Goal: Task Accomplishment & Management: Manage account settings

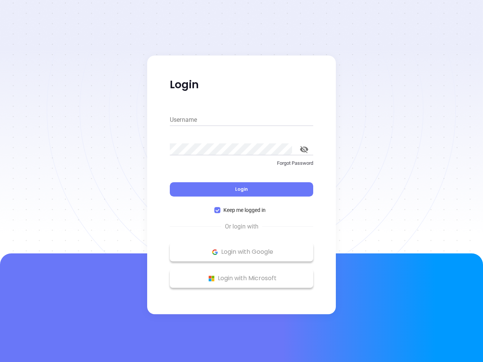
click at [241, 181] on div "Login" at bounding box center [241, 184] width 143 height 23
click at [241, 120] on input "Username" at bounding box center [241, 120] width 143 height 12
click at [304, 149] on icon "toggle password visibility" at bounding box center [304, 149] width 8 height 7
click at [241, 189] on span "Login" at bounding box center [241, 189] width 13 height 6
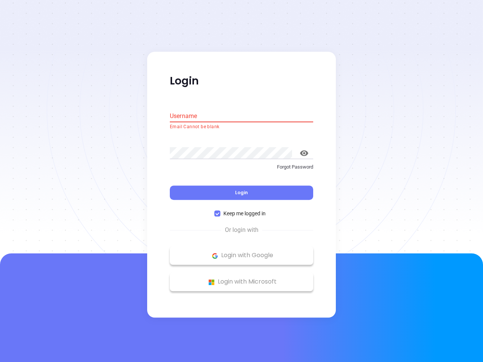
click at [241, 210] on span "Keep me logged in" at bounding box center [244, 214] width 48 height 8
click at [220, 211] on input "Keep me logged in" at bounding box center [217, 214] width 6 height 6
checkbox input "false"
click at [241, 252] on p "Login with Google" at bounding box center [241, 255] width 136 height 11
click at [241, 278] on p "Login with Microsoft" at bounding box center [241, 281] width 136 height 11
